Goal: Information Seeking & Learning: Learn about a topic

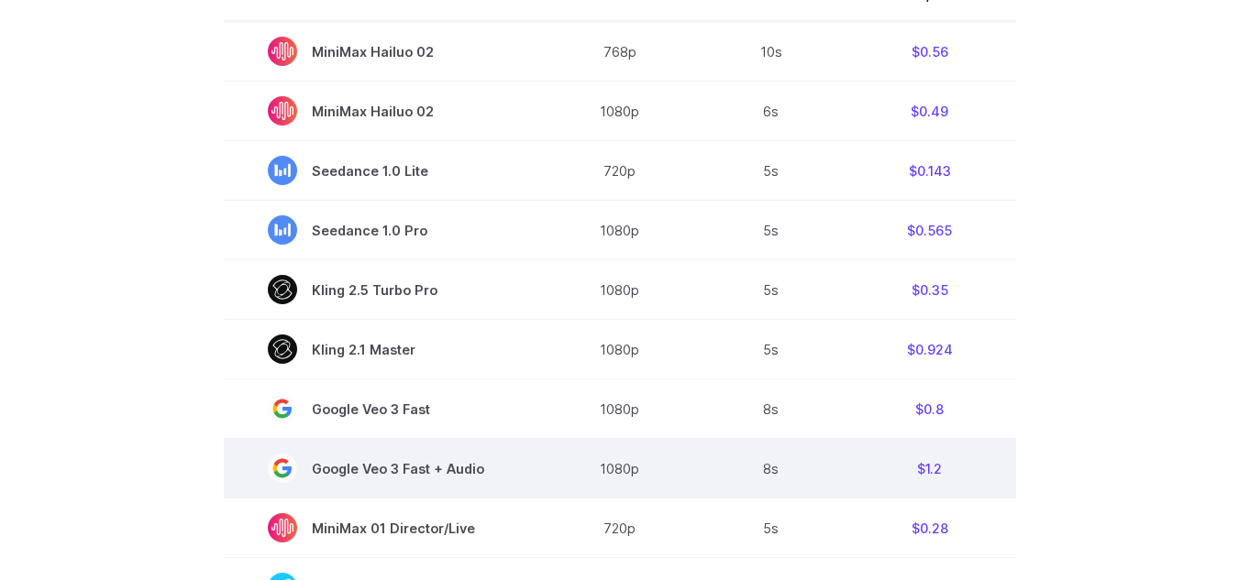
scroll to position [458, 0]
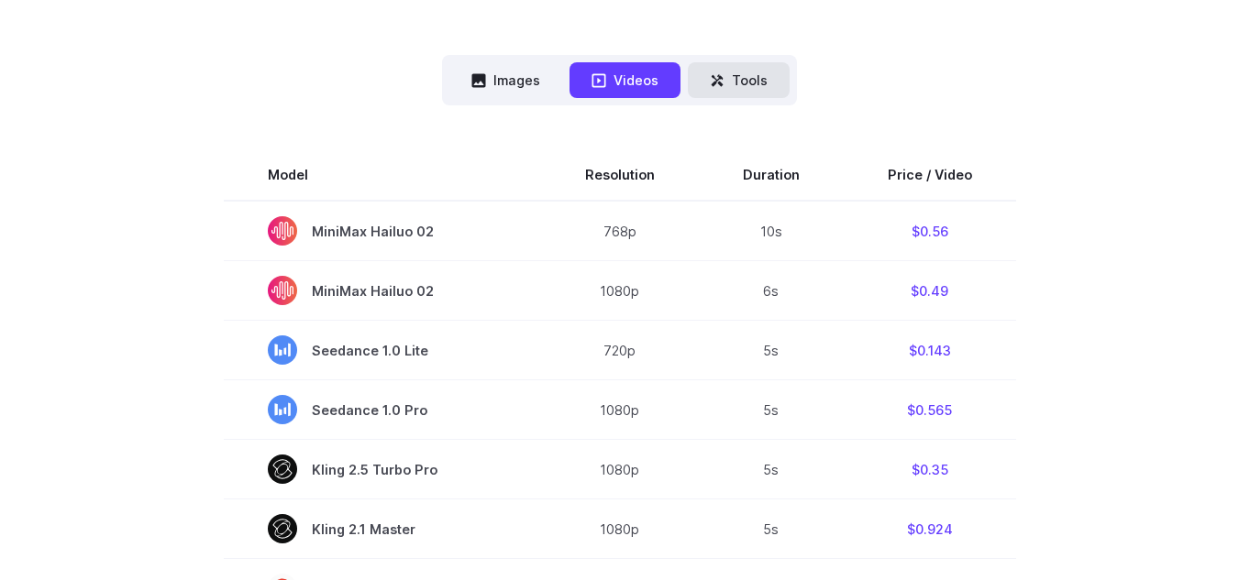
click at [757, 87] on button "Tools" at bounding box center [739, 80] width 102 height 36
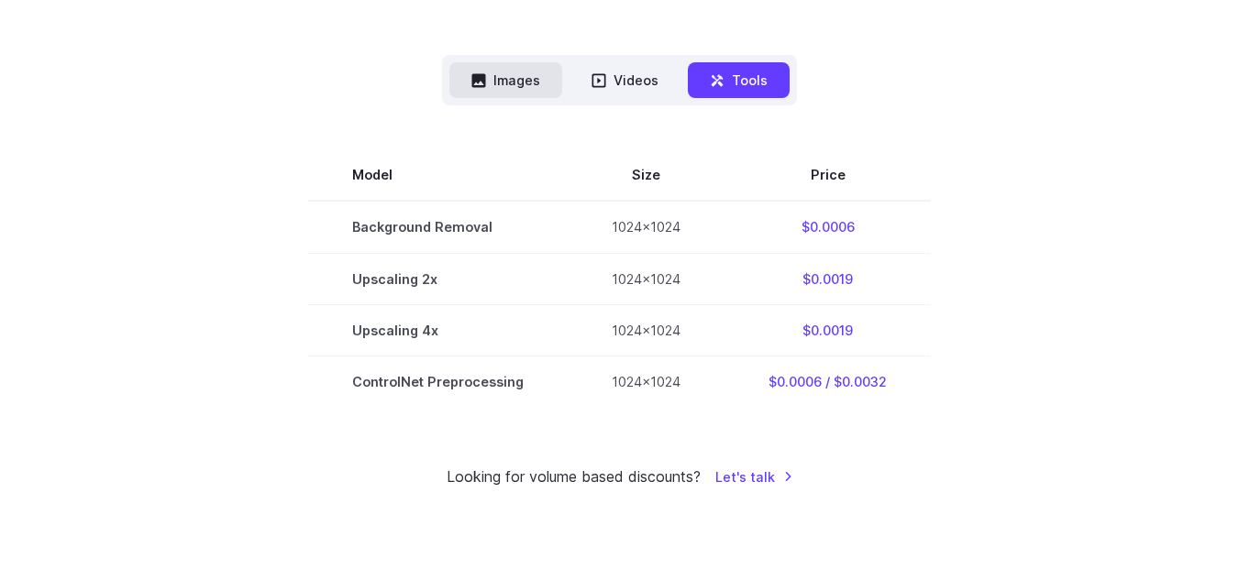
click at [514, 77] on button "Images" at bounding box center [505, 80] width 113 height 36
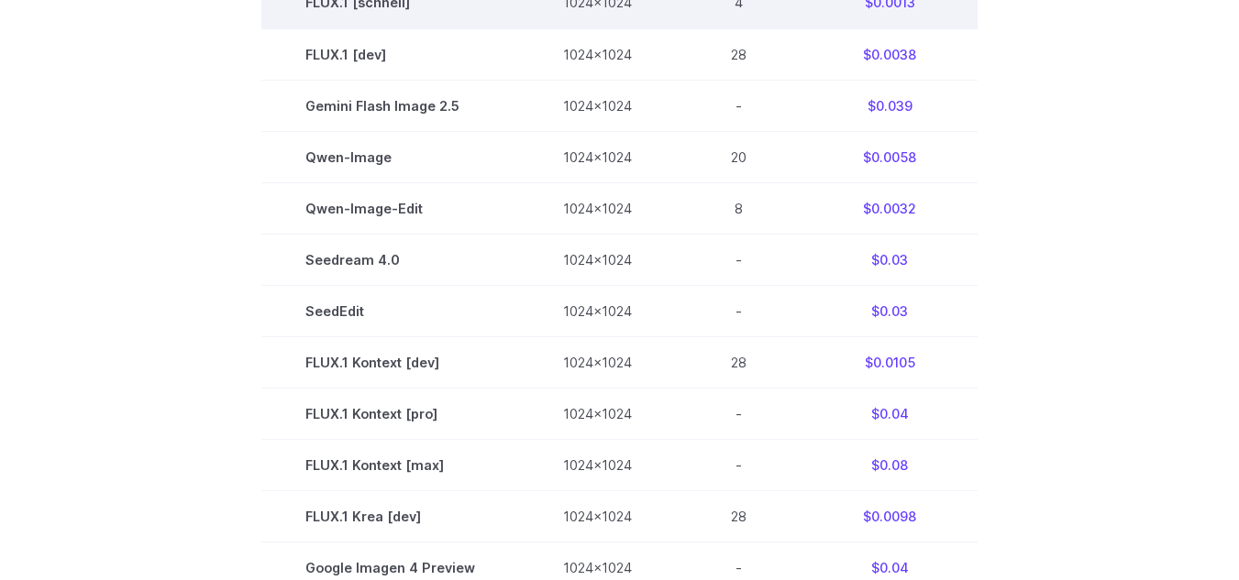
scroll to position [367, 0]
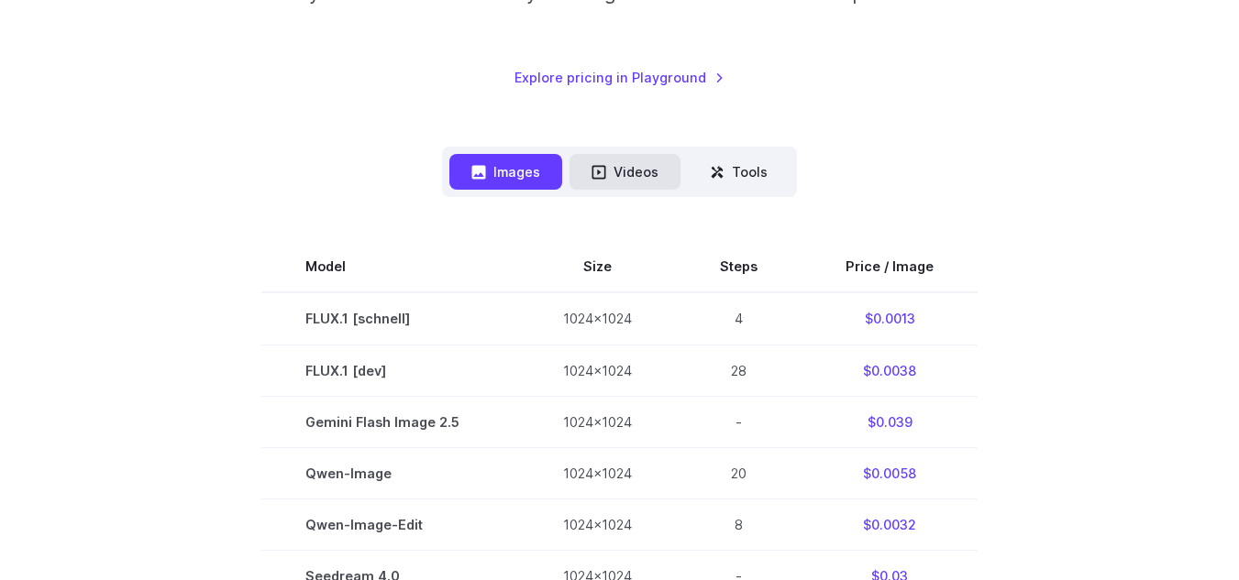
click at [626, 182] on button "Videos" at bounding box center [624, 172] width 111 height 36
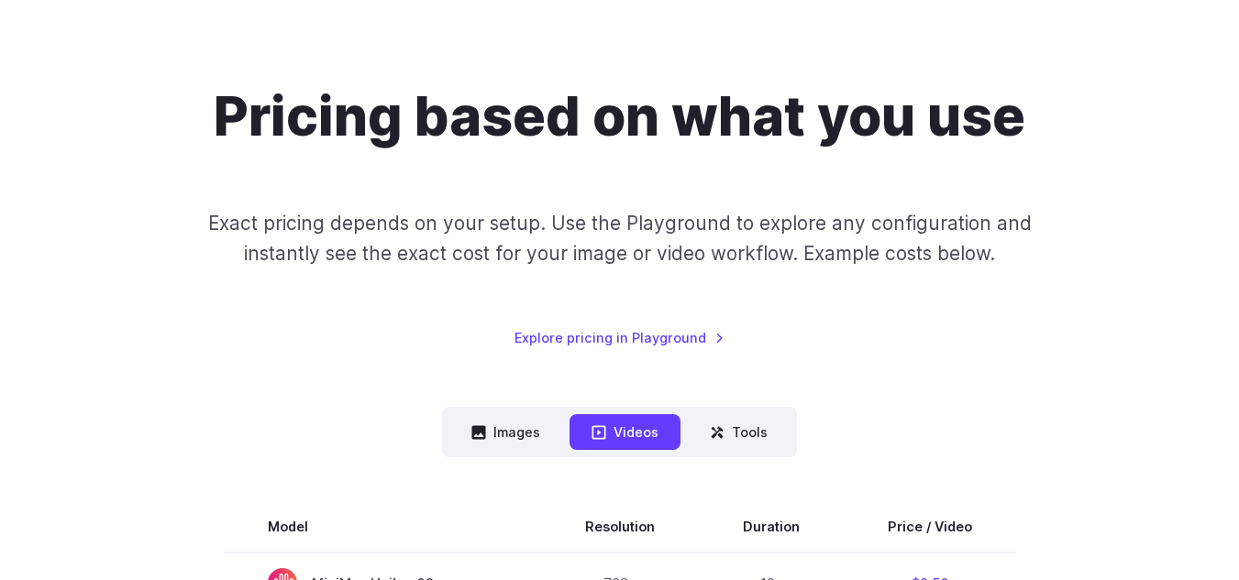
scroll to position [92, 0]
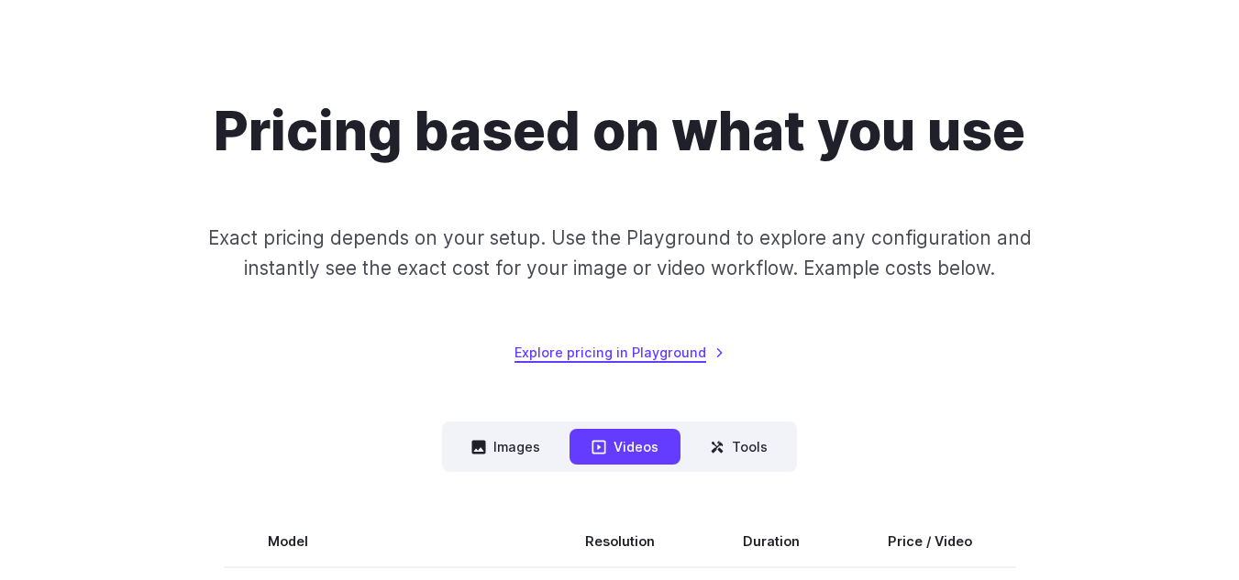
click at [686, 352] on link "Explore pricing in Playground" at bounding box center [619, 352] width 210 height 21
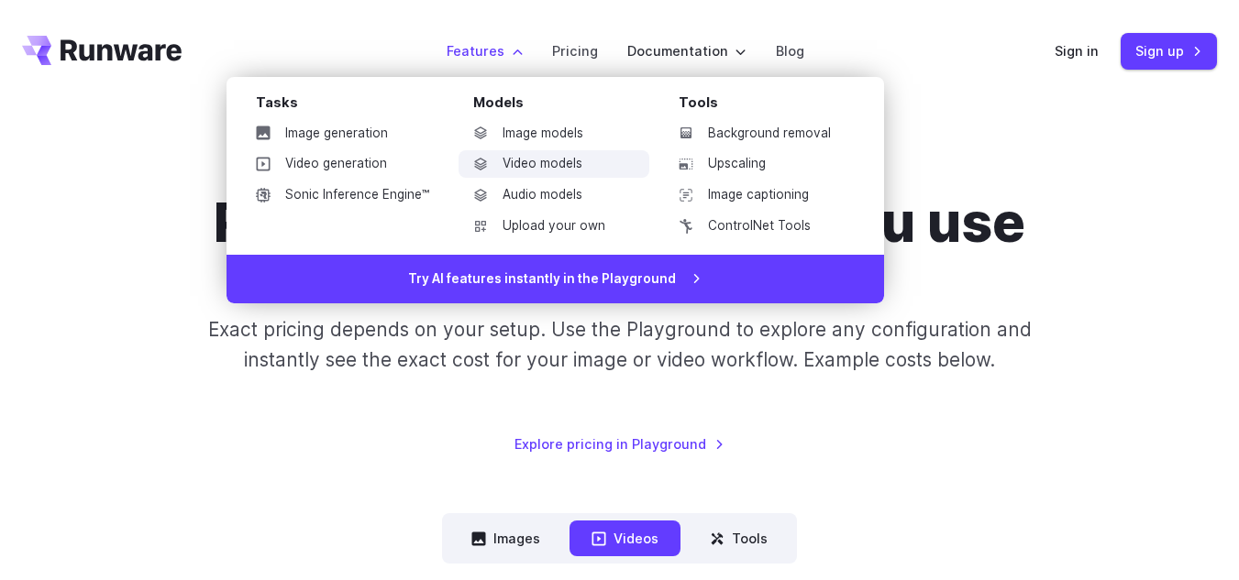
click at [547, 164] on link "Video models" at bounding box center [553, 164] width 191 height 28
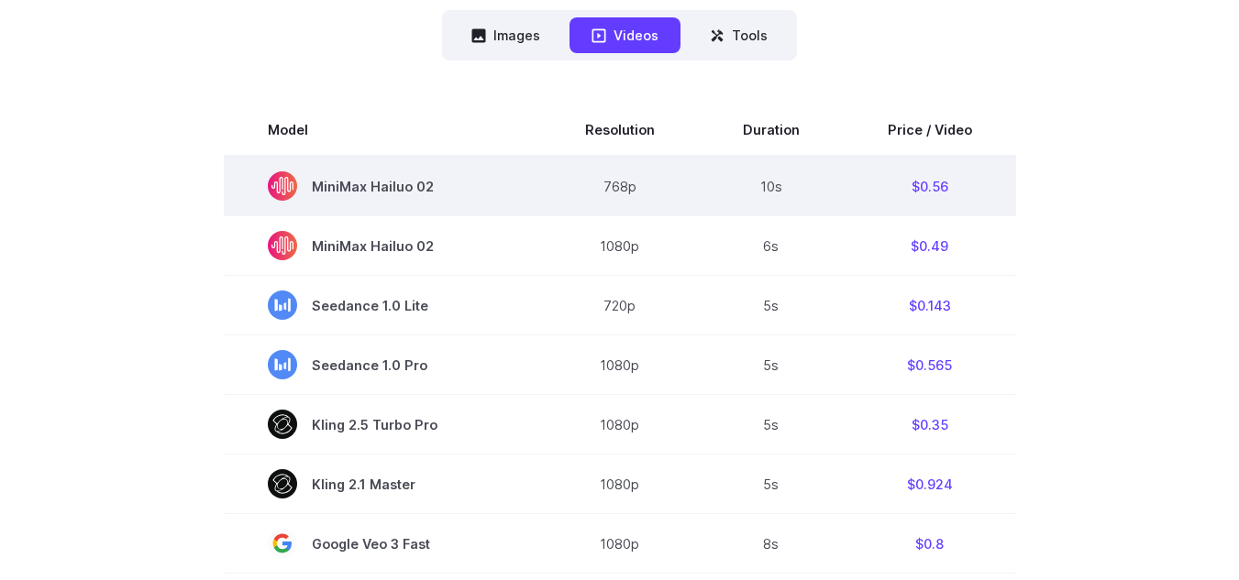
scroll to position [550, 0]
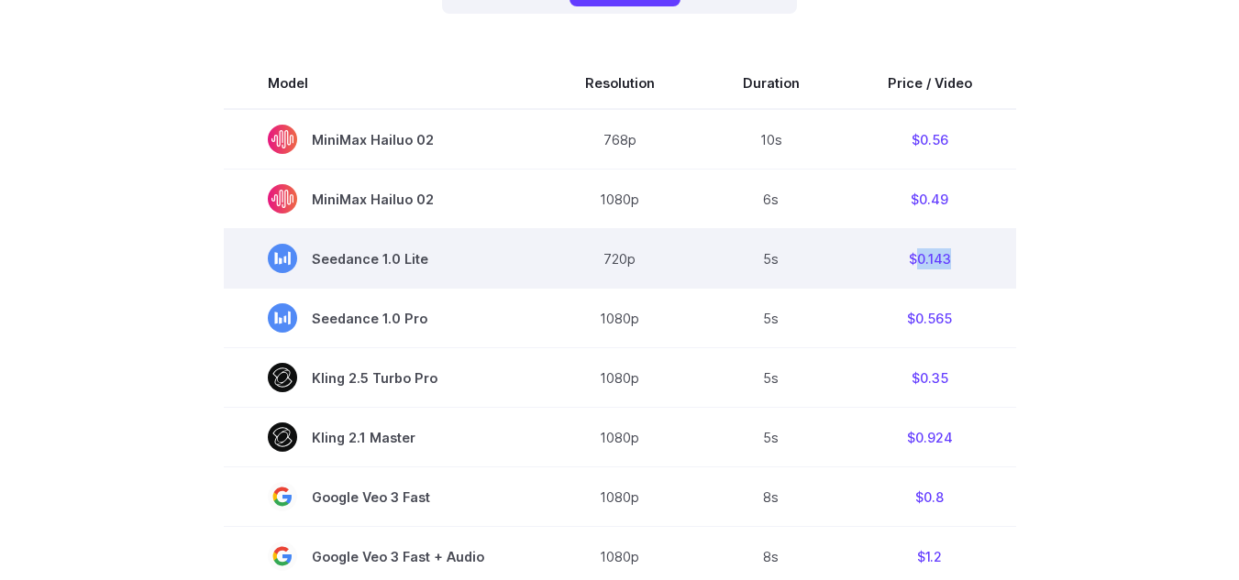
drag, startPoint x: 951, startPoint y: 256, endPoint x: 913, endPoint y: 256, distance: 37.6
click at [913, 256] on td "$0.143" at bounding box center [930, 259] width 172 height 60
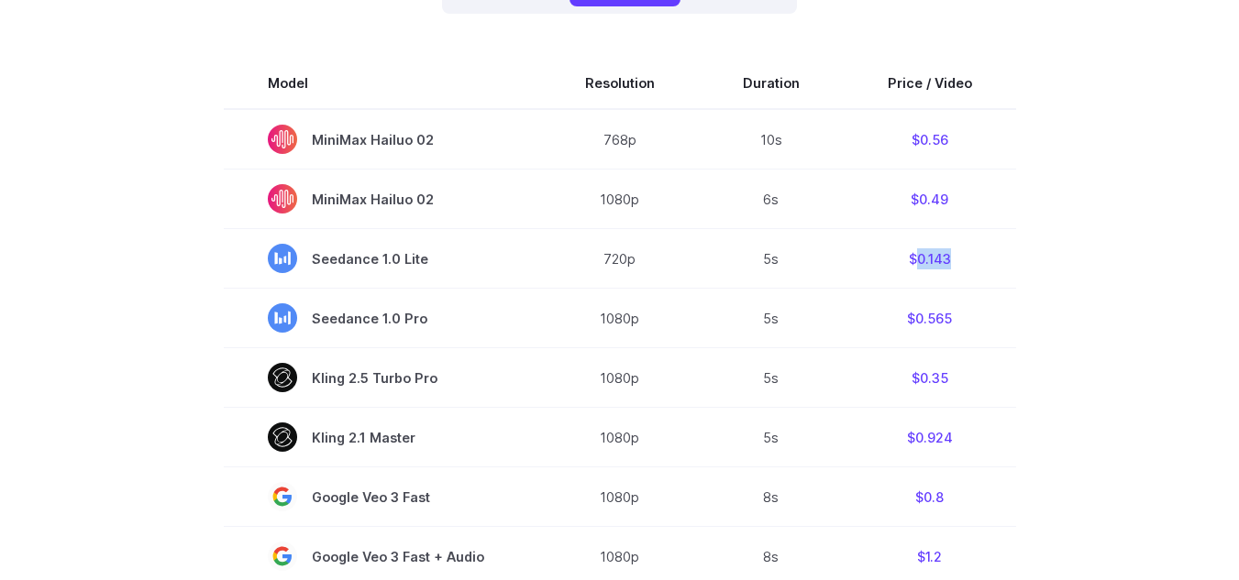
copy td "0.143"
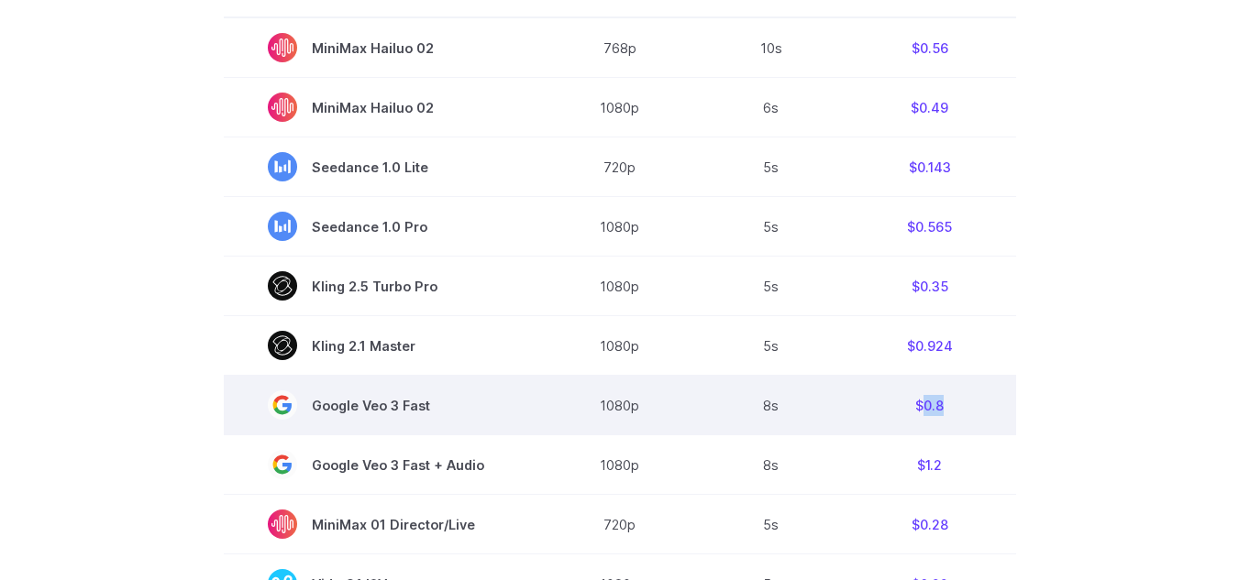
drag, startPoint x: 941, startPoint y: 405, endPoint x: 922, endPoint y: 404, distance: 19.3
click at [922, 404] on td "$0.8" at bounding box center [930, 406] width 172 height 60
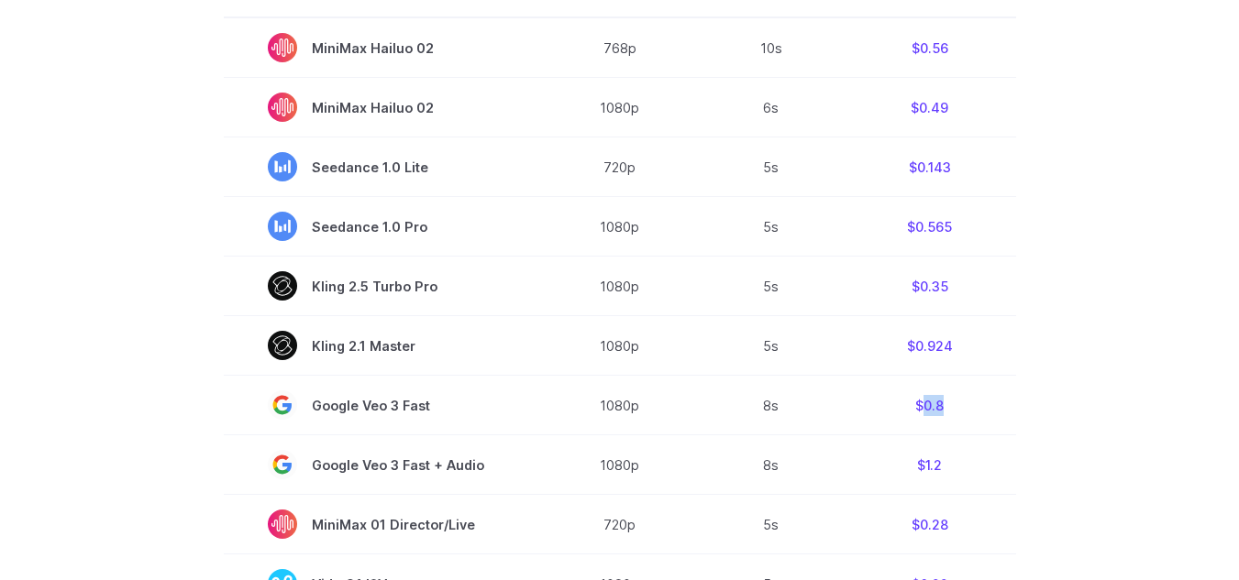
copy td "0.8"
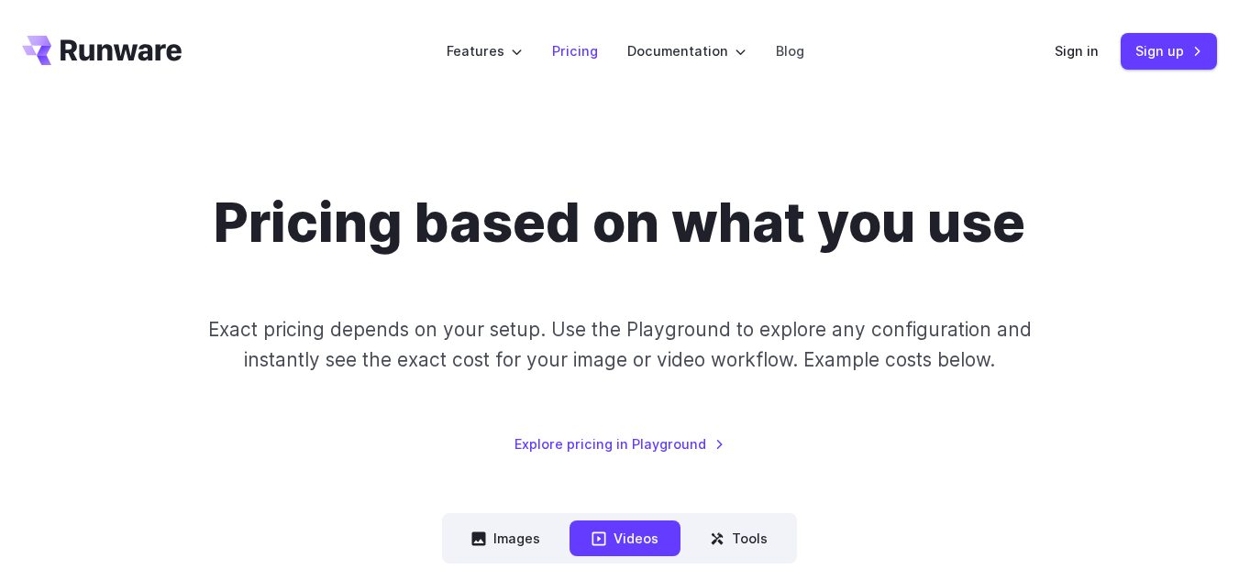
drag, startPoint x: 0, startPoint y: 0, endPoint x: 578, endPoint y: 48, distance: 579.6
click at [578, 48] on link "Pricing" at bounding box center [575, 50] width 46 height 21
